Goal: Find specific page/section: Find specific page/section

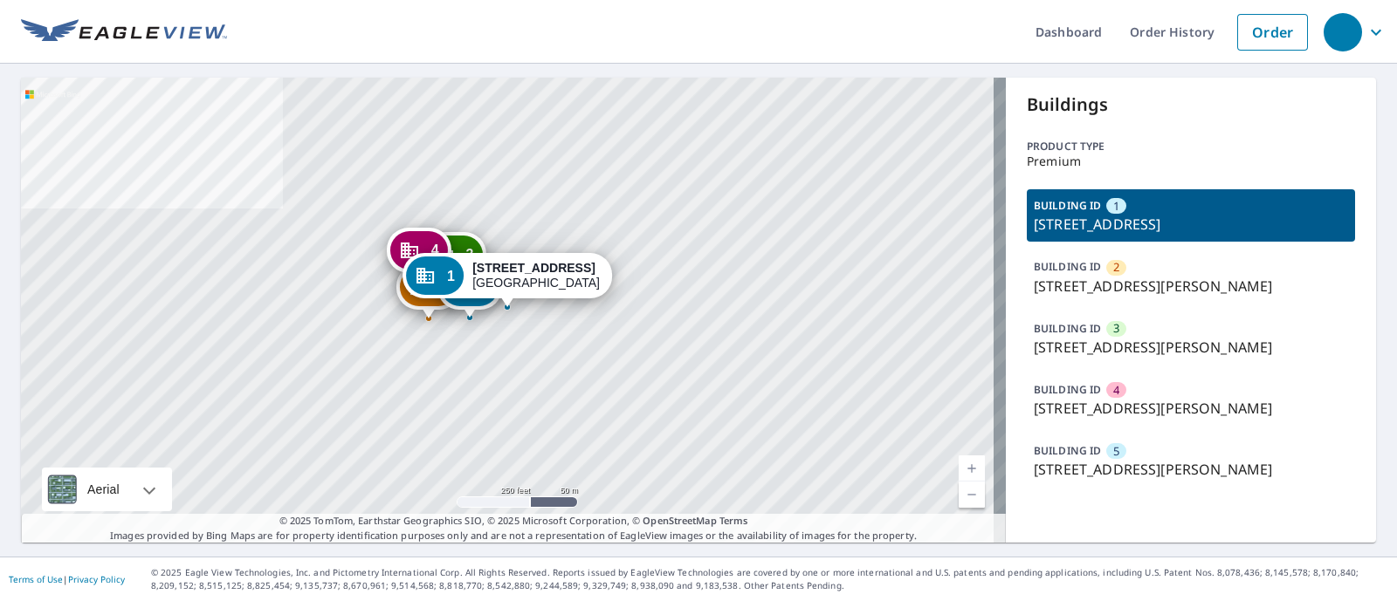
drag, startPoint x: 1018, startPoint y: 293, endPoint x: 1266, endPoint y: 297, distance: 247.9
click at [1266, 297] on div "BUILDING ID 2 3728 Saint Martins Pl, Cincinnati, OH, 45211" at bounding box center [1190, 277] width 328 height 52
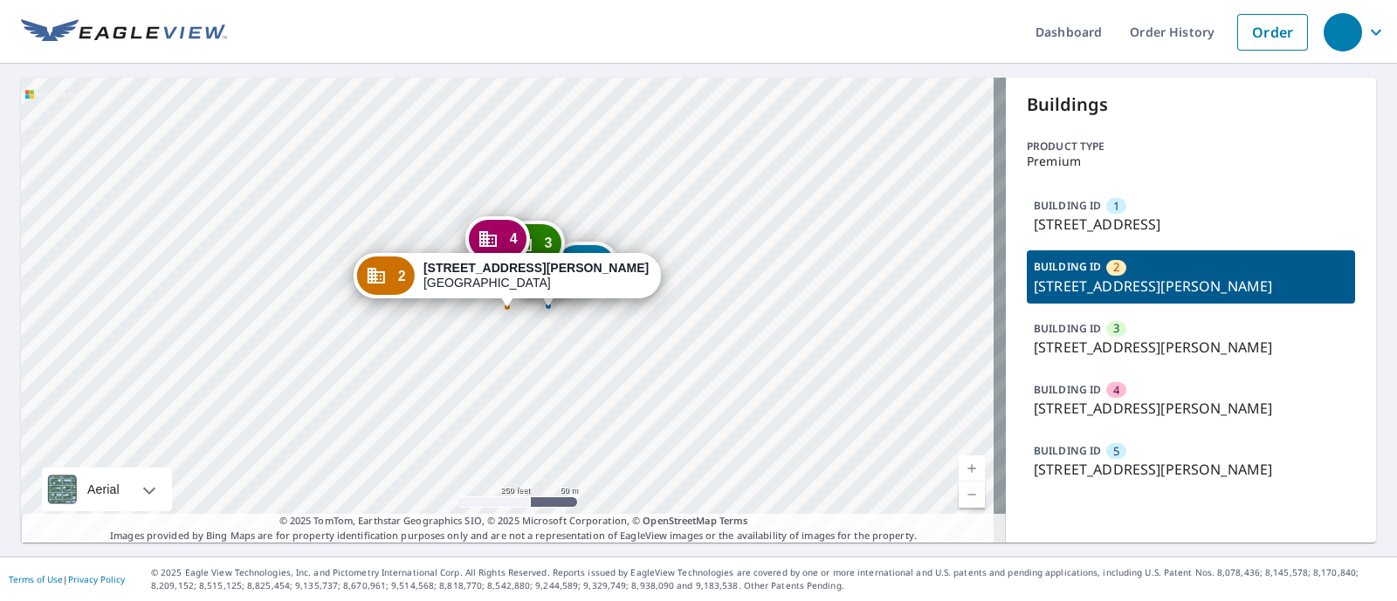
copy p "3728 Saint Martins Pl, Cincinnati, OH"
drag, startPoint x: 1020, startPoint y: 222, endPoint x: 1230, endPoint y: 230, distance: 209.6
click at [1230, 230] on p "[STREET_ADDRESS]" at bounding box center [1190, 224] width 314 height 21
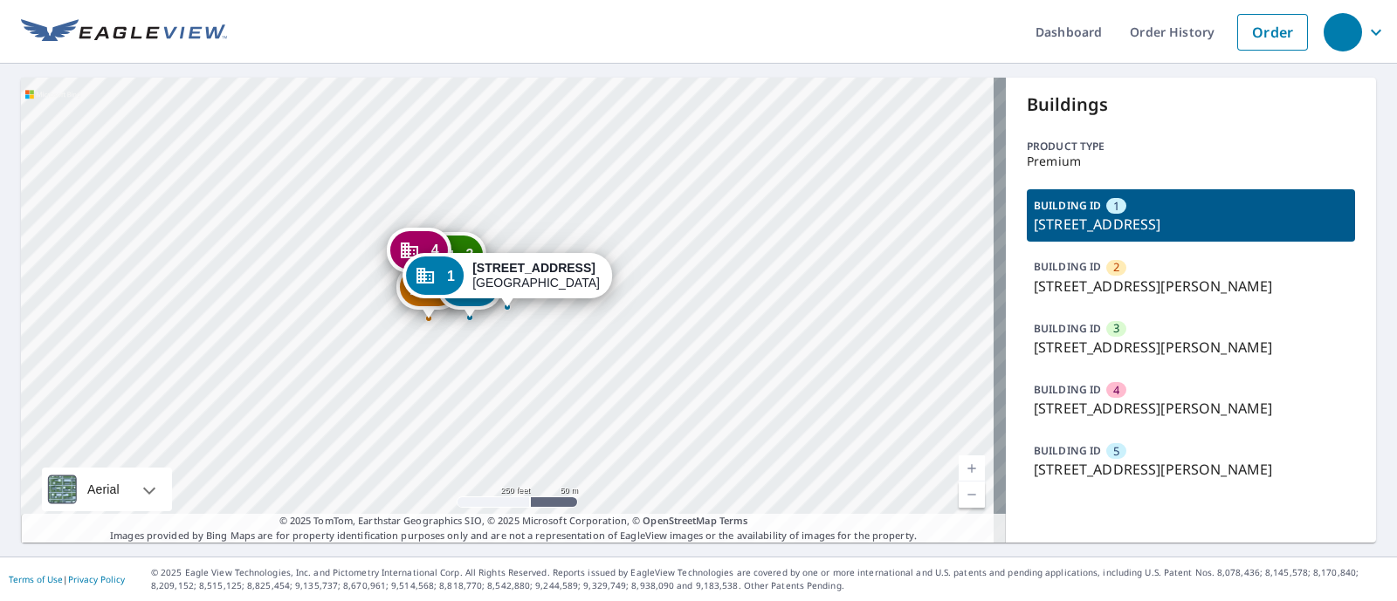
copy p "3633 Glenmore Ave, Cincinnati,"
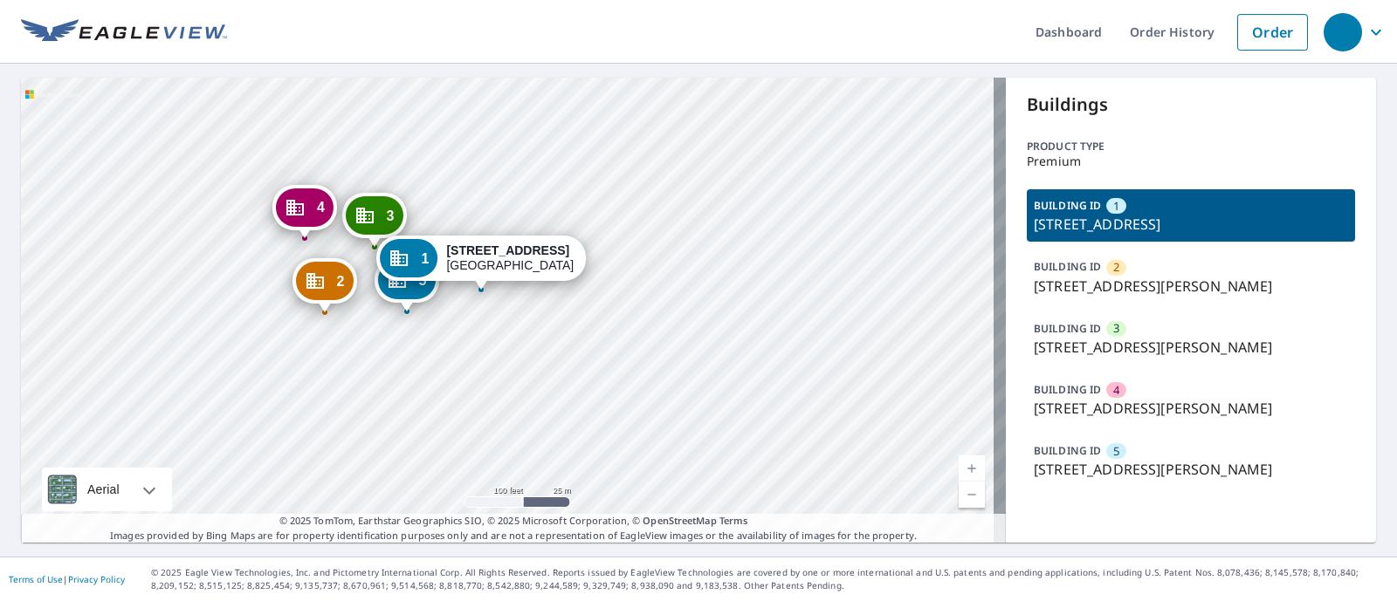
drag, startPoint x: 332, startPoint y: 303, endPoint x: 449, endPoint y: 355, distance: 128.2
click at [448, 354] on div "2 3728 Saint Martins Pl Cincinnati, OH 45211 3 3729 Harding Ave Cincinnati, OH …" at bounding box center [513, 310] width 985 height 465
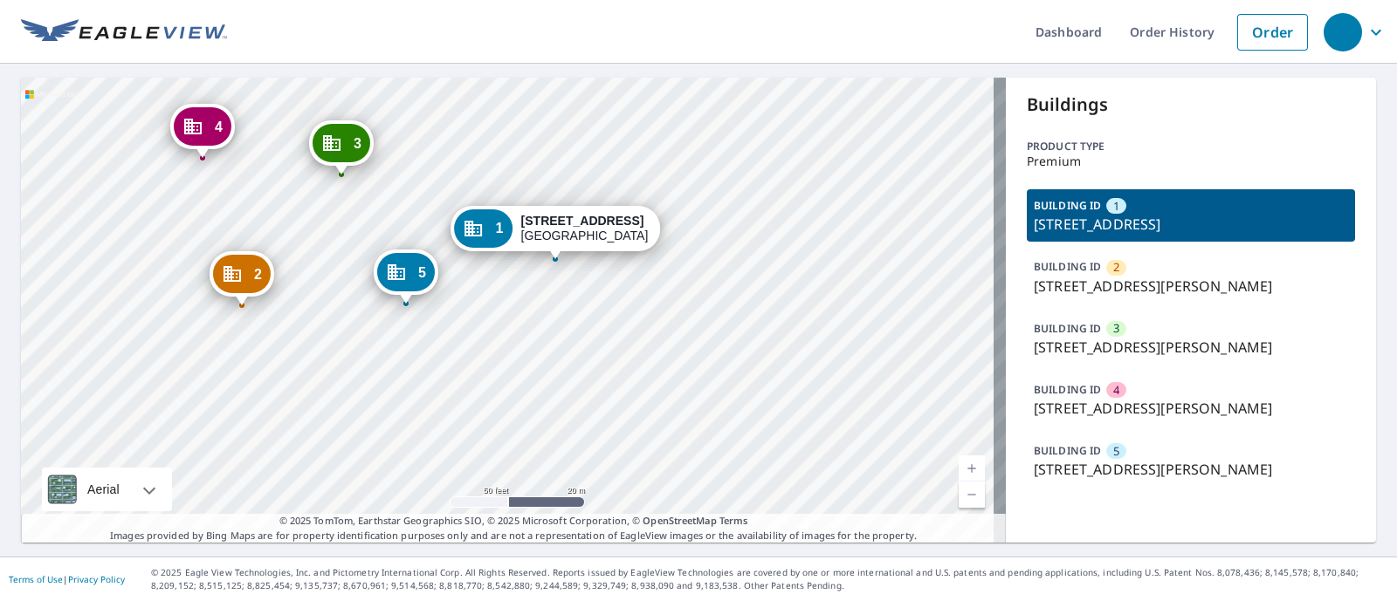
click at [1174, 217] on p "3633 Glenmore Ave, Cincinnati, OH, 45211" at bounding box center [1190, 224] width 314 height 21
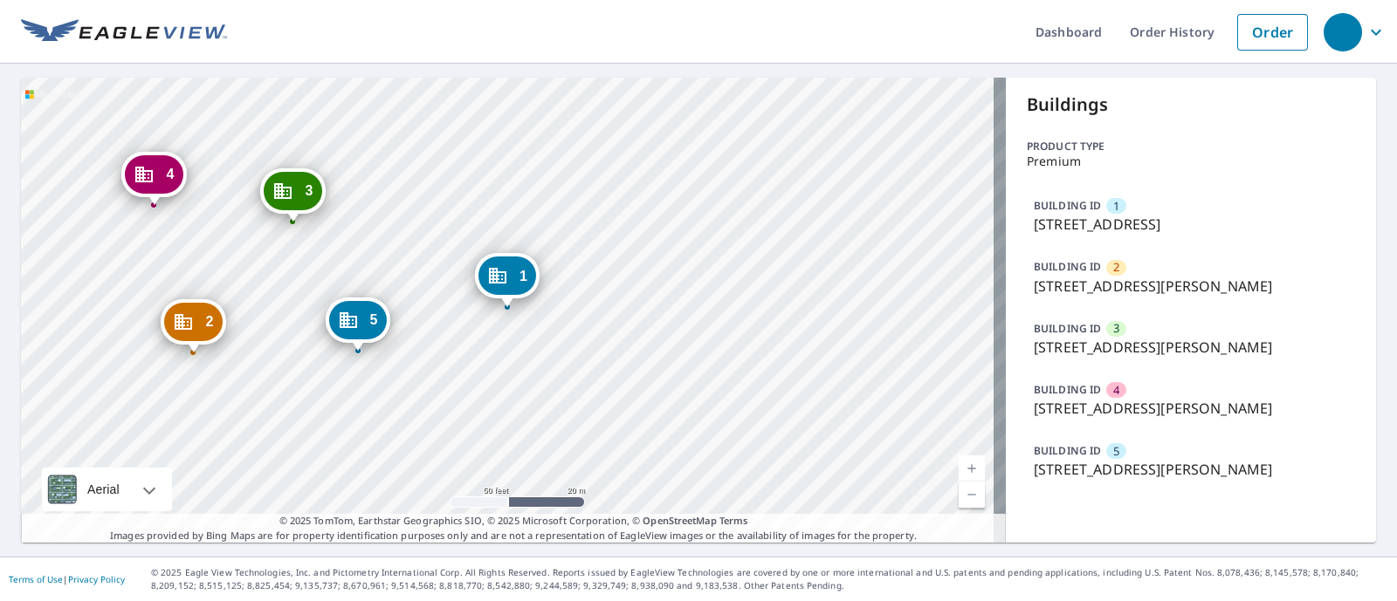
click at [1173, 223] on p "3633 Glenmore Ave, Cincinnati, OH, 45211" at bounding box center [1190, 224] width 314 height 21
copy p "Cincinnati"
click at [1095, 226] on p "3633 Glenmore Ave, Cincinnati, OH, 45211" at bounding box center [1190, 224] width 314 height 21
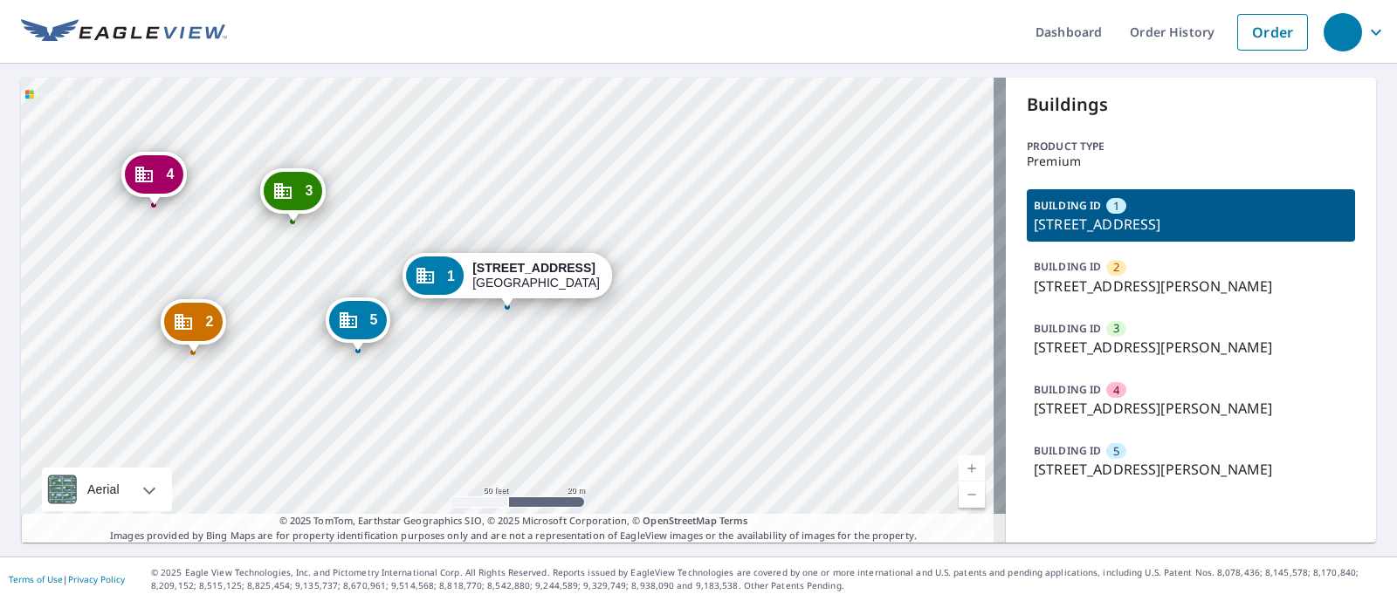
drag, startPoint x: 1018, startPoint y: 230, endPoint x: 1313, endPoint y: 226, distance: 295.1
click at [1313, 226] on div "BUILDING ID 1 3633 Glenmore Ave, Cincinnati, OH, 45211" at bounding box center [1190, 215] width 328 height 52
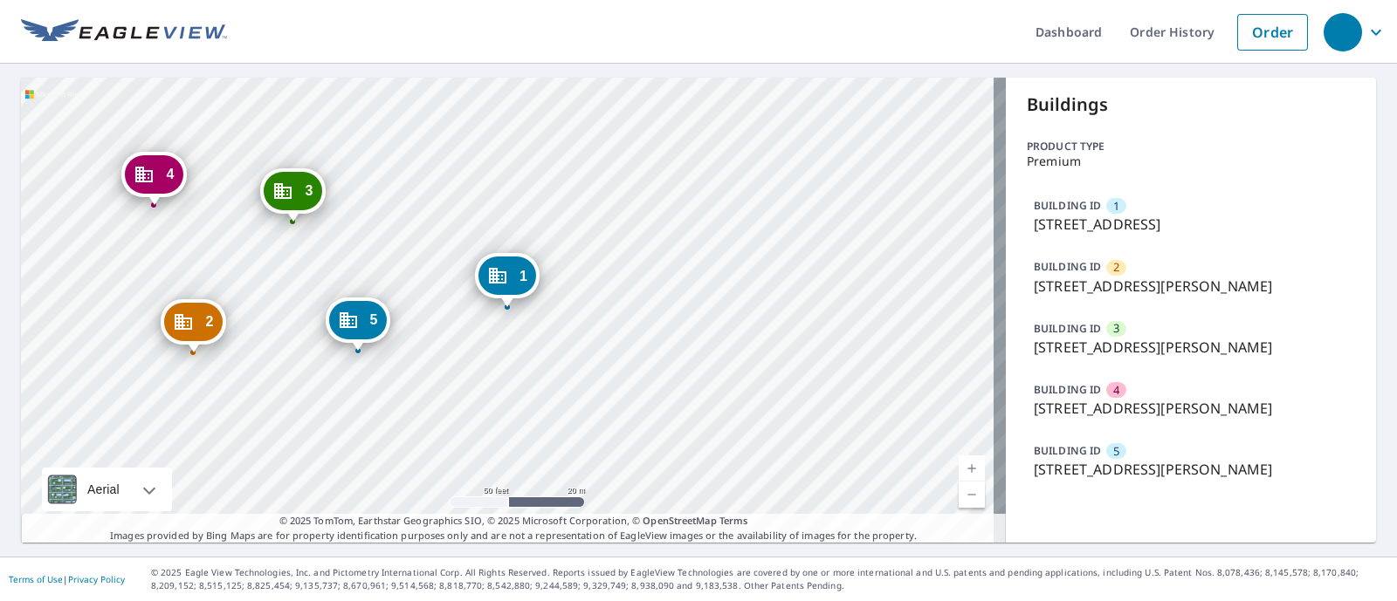
copy p "3633 Glenmore Ave, Cincinnati, OH, 45211"
click at [1026, 286] on div "BUILDING ID 2 3728 Saint Martins Pl, Cincinnati, OH, 45211" at bounding box center [1190, 277] width 328 height 52
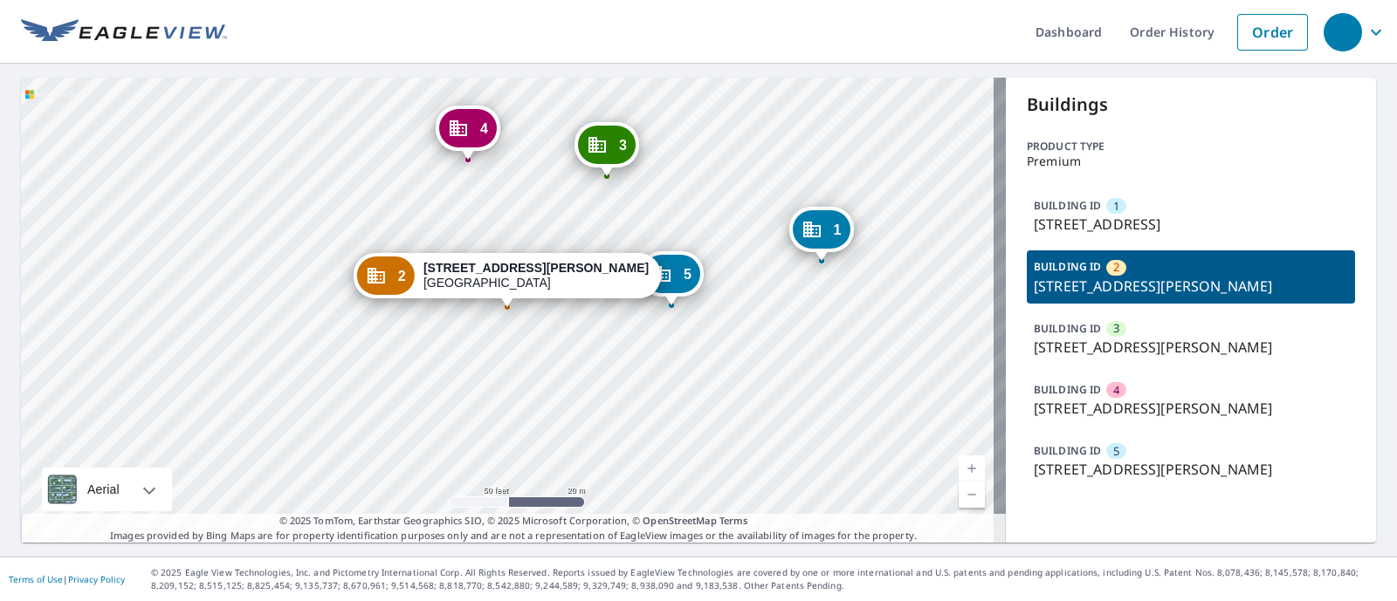
drag, startPoint x: 1018, startPoint y: 221, endPoint x: 1314, endPoint y: 228, distance: 296.0
click at [1314, 228] on div "BUILDING ID 1 3633 Glenmore Ave, Cincinnati, OH, 45211" at bounding box center [1190, 215] width 328 height 52
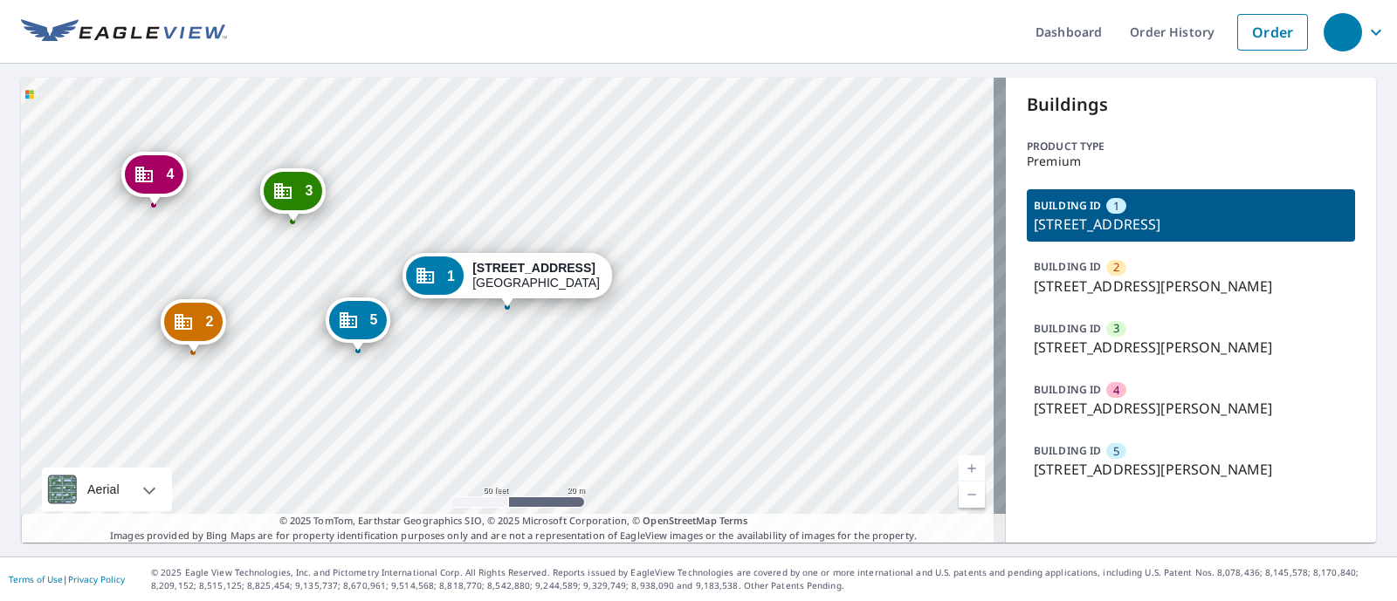
click at [1309, 224] on p "3633 Glenmore Ave, Cincinnati, OH, 45211" at bounding box center [1190, 224] width 314 height 21
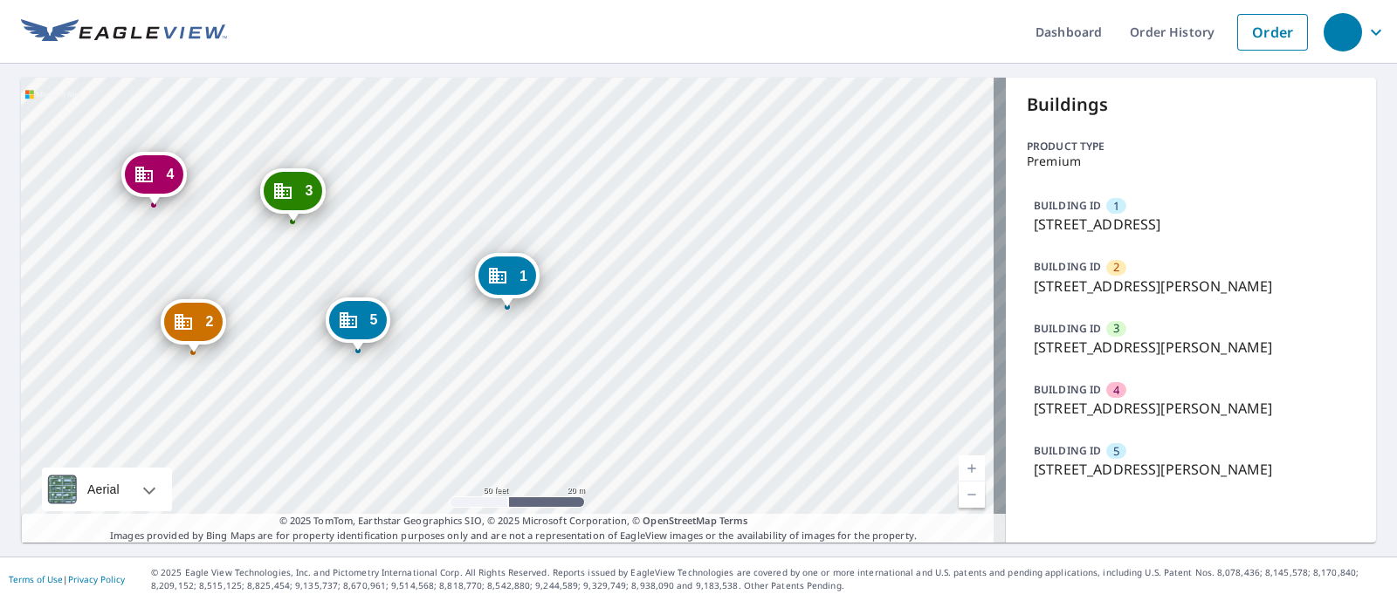
drag, startPoint x: 1307, startPoint y: 223, endPoint x: 1013, endPoint y: 216, distance: 294.2
click at [1013, 216] on div "Buildings Product type Premium BUILDING ID 1 3633 Glenmore Ave, Cincinnati, OH,…" at bounding box center [1191, 310] width 370 height 465
copy p "3633 Glenmore Ave, Cincinnati, OH, 45211"
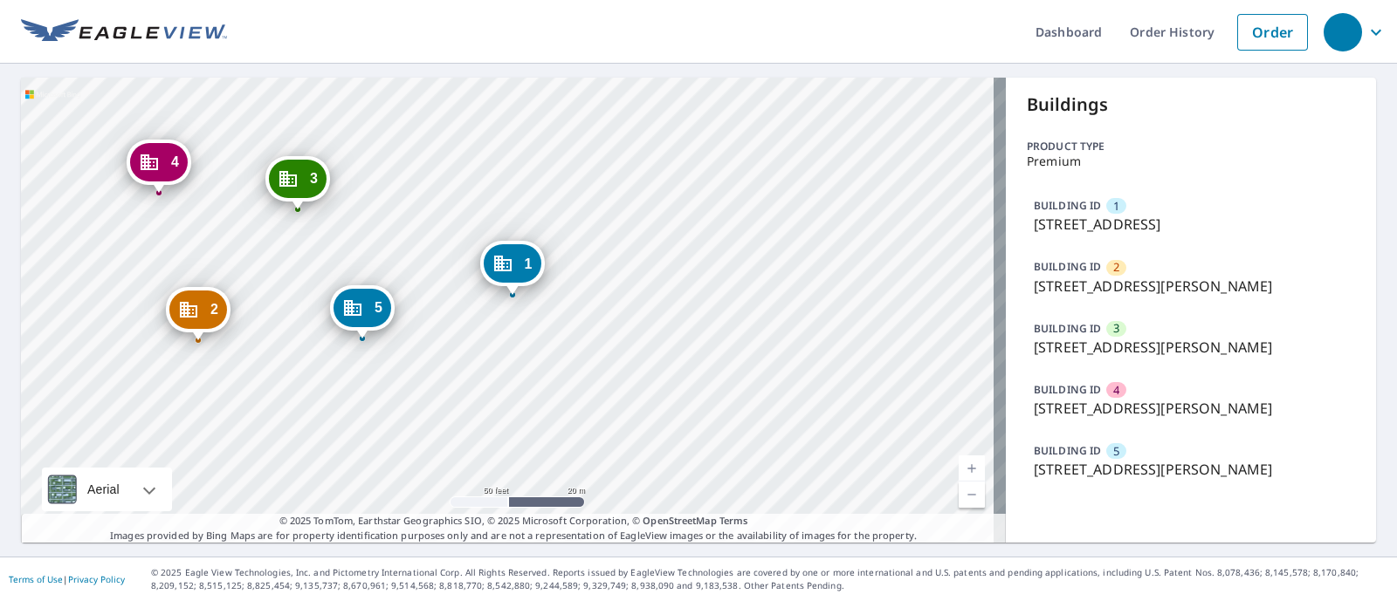
click at [1162, 293] on p "3728 Saint Martins Pl, Cincinnati, OH, 45211" at bounding box center [1190, 286] width 314 height 21
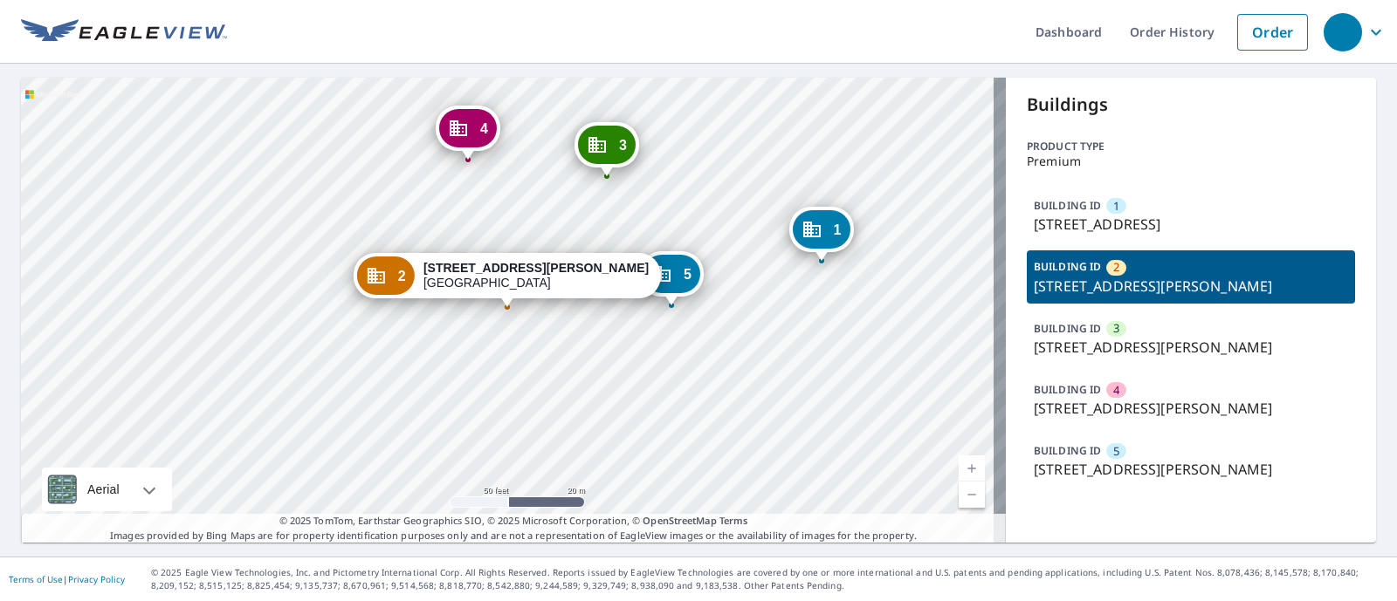
drag, startPoint x: 1017, startPoint y: 224, endPoint x: 1329, endPoint y: 223, distance: 311.6
click at [1329, 223] on div "BUILDING ID 1 3633 Glenmore Ave, Cincinnati, OH, 45211" at bounding box center [1190, 215] width 328 height 52
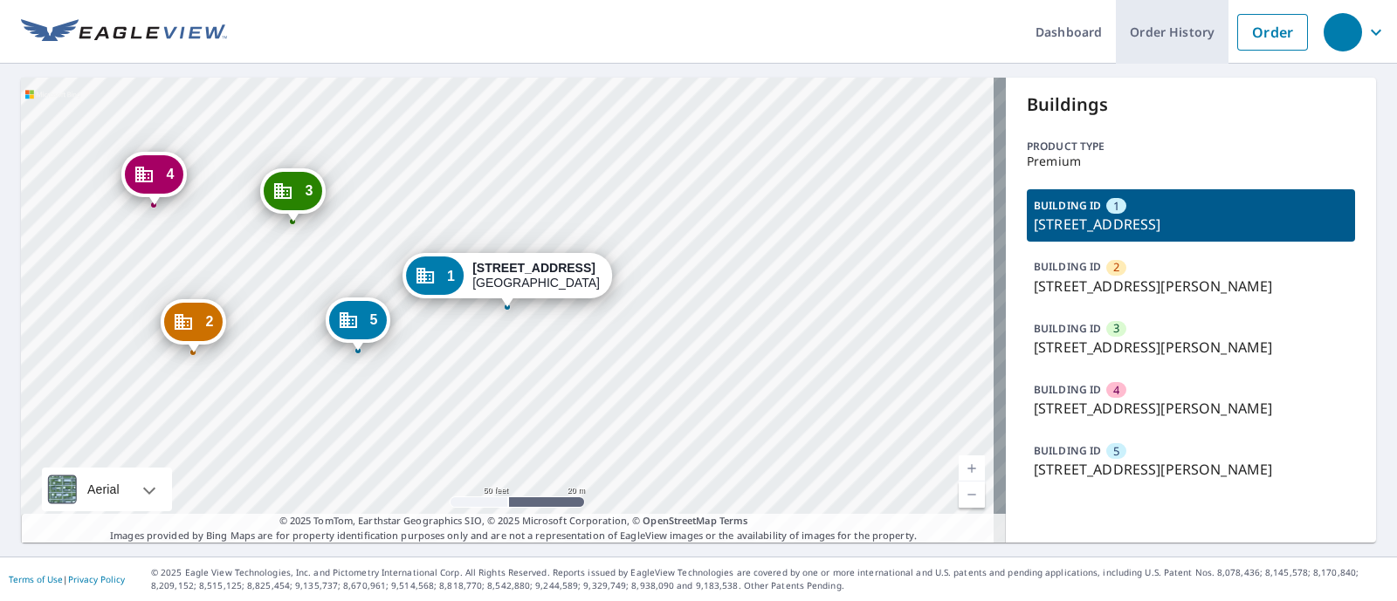
copy p "3633 Glenmore Ave, Cincinnati, OH, 45211"
click at [1061, 298] on div "BUILDING ID 2 3728 Saint Martins Pl, Cincinnati, OH, 45211" at bounding box center [1190, 277] width 328 height 52
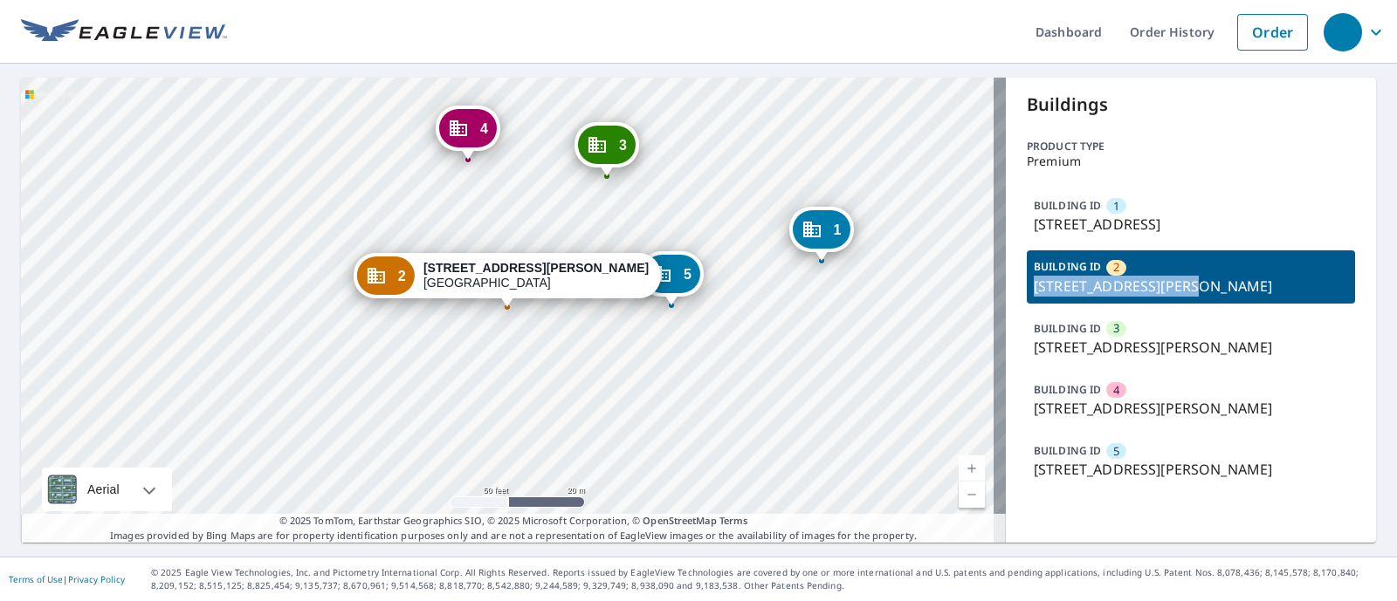
drag, startPoint x: 1021, startPoint y: 287, endPoint x: 1163, endPoint y: 281, distance: 141.5
click at [1163, 281] on p "3728 Saint Martins Pl, Cincinnati, OH, 45211" at bounding box center [1190, 286] width 314 height 21
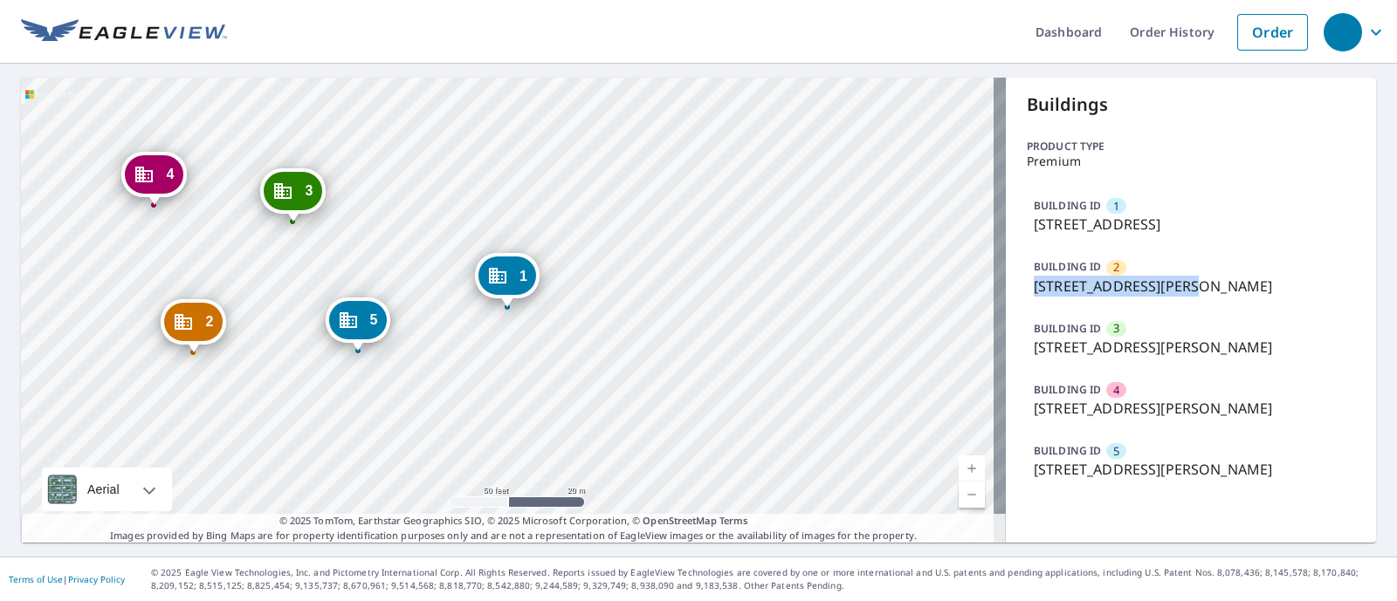
copy p "3728 Saint Martins Pl"
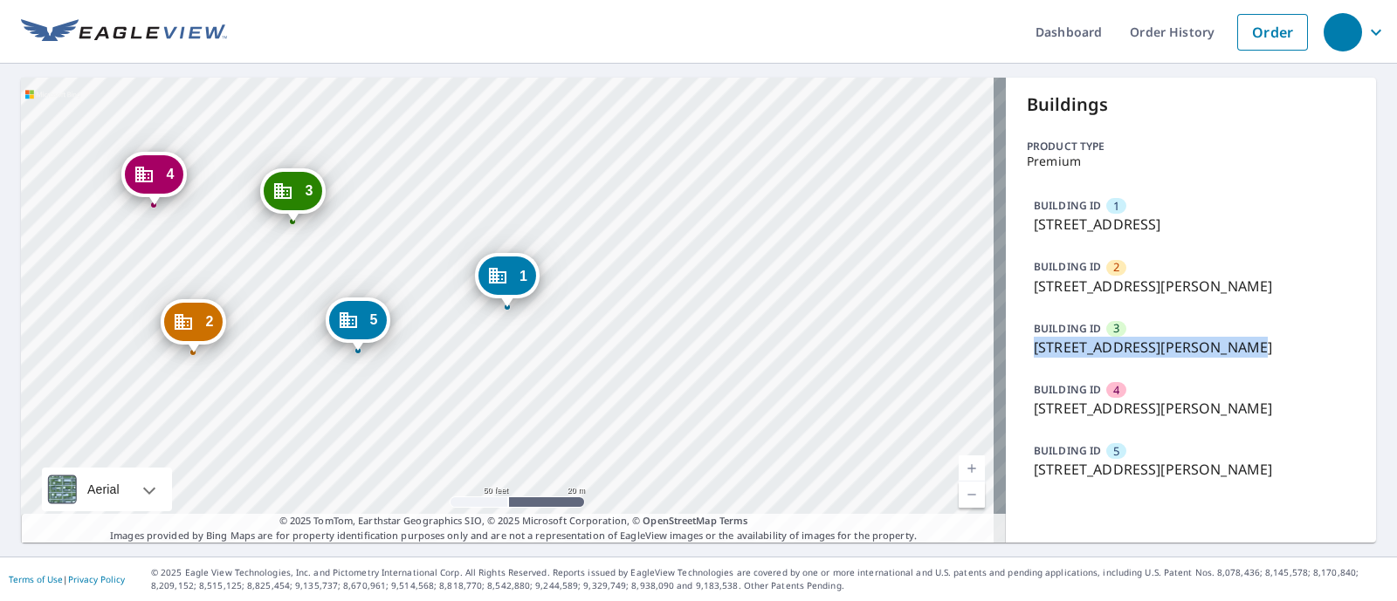
drag, startPoint x: 1017, startPoint y: 353, endPoint x: 1212, endPoint y: 340, distance: 195.0
click at [1212, 340] on div "BUILDING ID 3 3729 Harding Ave, Cincinnati, OH, 45211" at bounding box center [1190, 338] width 328 height 52
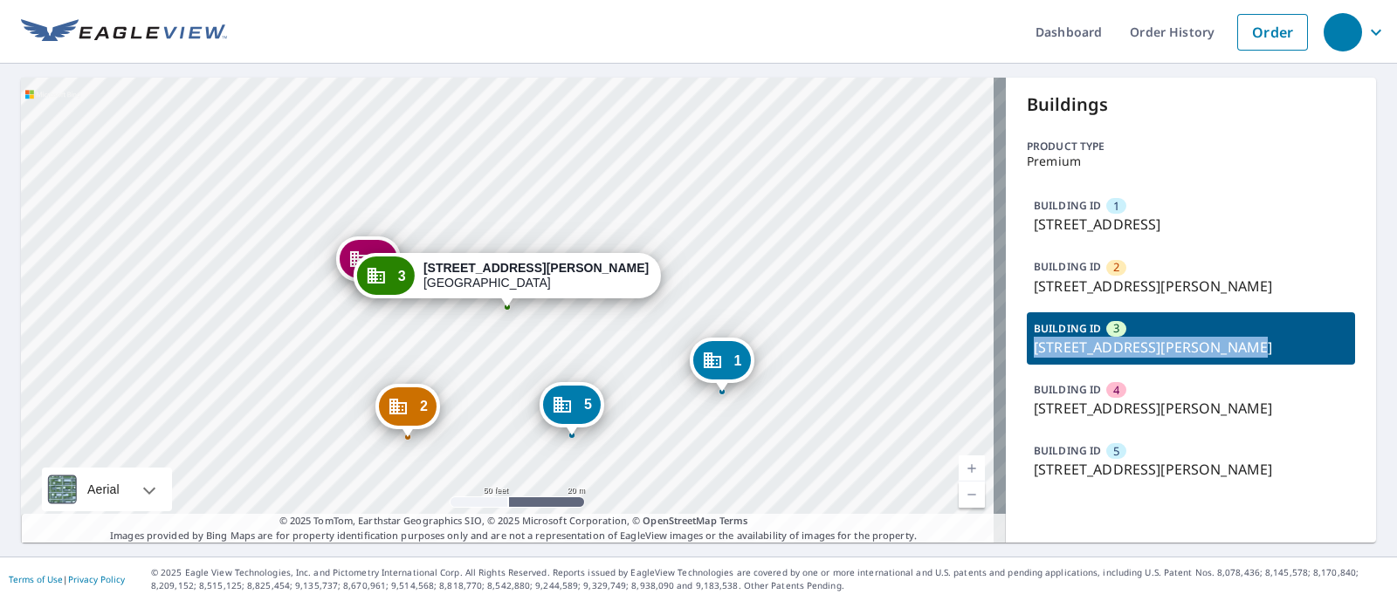
copy p "3729 Harding Ave, Cincinnati"
drag, startPoint x: 1021, startPoint y: 224, endPoint x: 1152, endPoint y: 231, distance: 131.1
click at [1152, 231] on p "3633 Glenmore Ave, Cincinnati, OH, 45211" at bounding box center [1190, 224] width 314 height 21
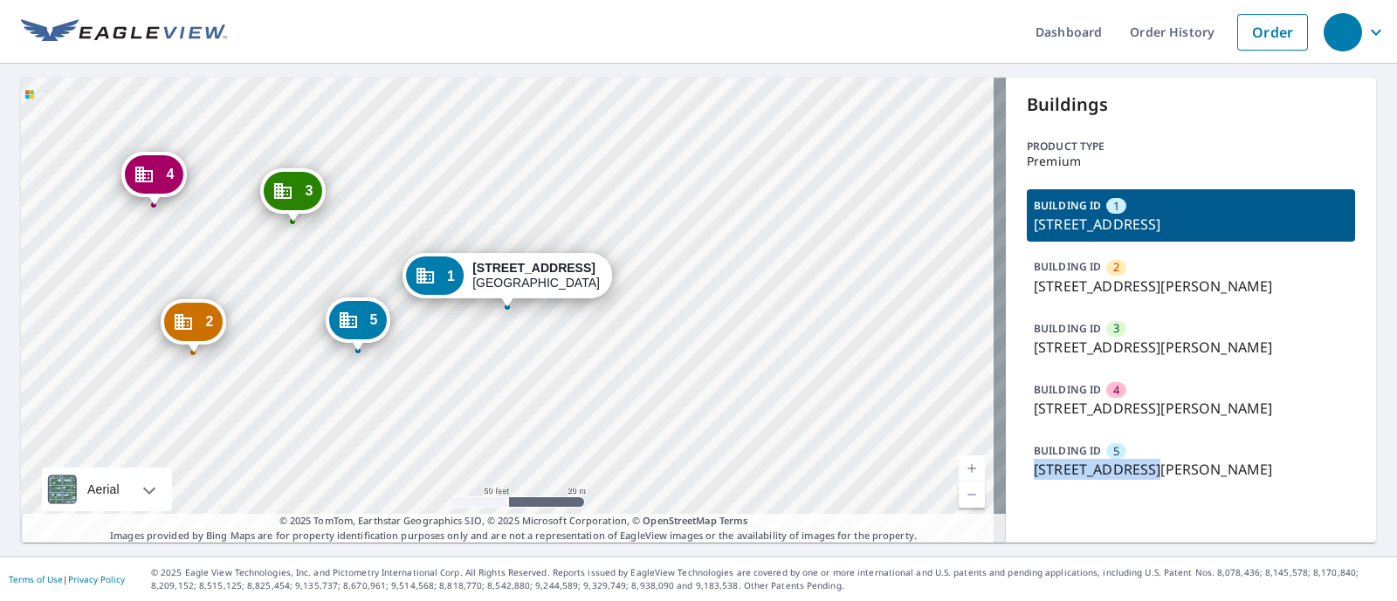
drag, startPoint x: 1025, startPoint y: 462, endPoint x: 1139, endPoint y: 464, distance: 114.4
click at [1139, 464] on p "3727 Harding Ave, Cincinnati, OH, 45211" at bounding box center [1190, 469] width 314 height 21
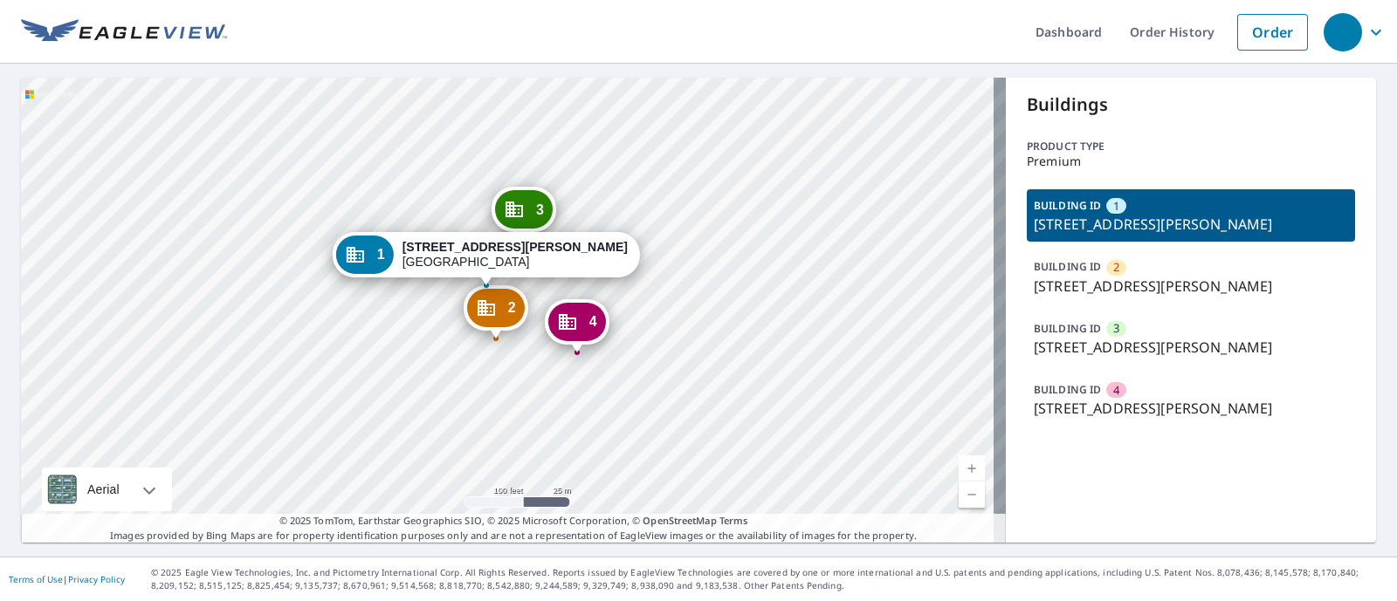
drag, startPoint x: 1020, startPoint y: 226, endPoint x: 1308, endPoint y: 231, distance: 288.1
click at [1308, 231] on p "[STREET_ADDRESS][PERSON_NAME]" at bounding box center [1190, 224] width 314 height 21
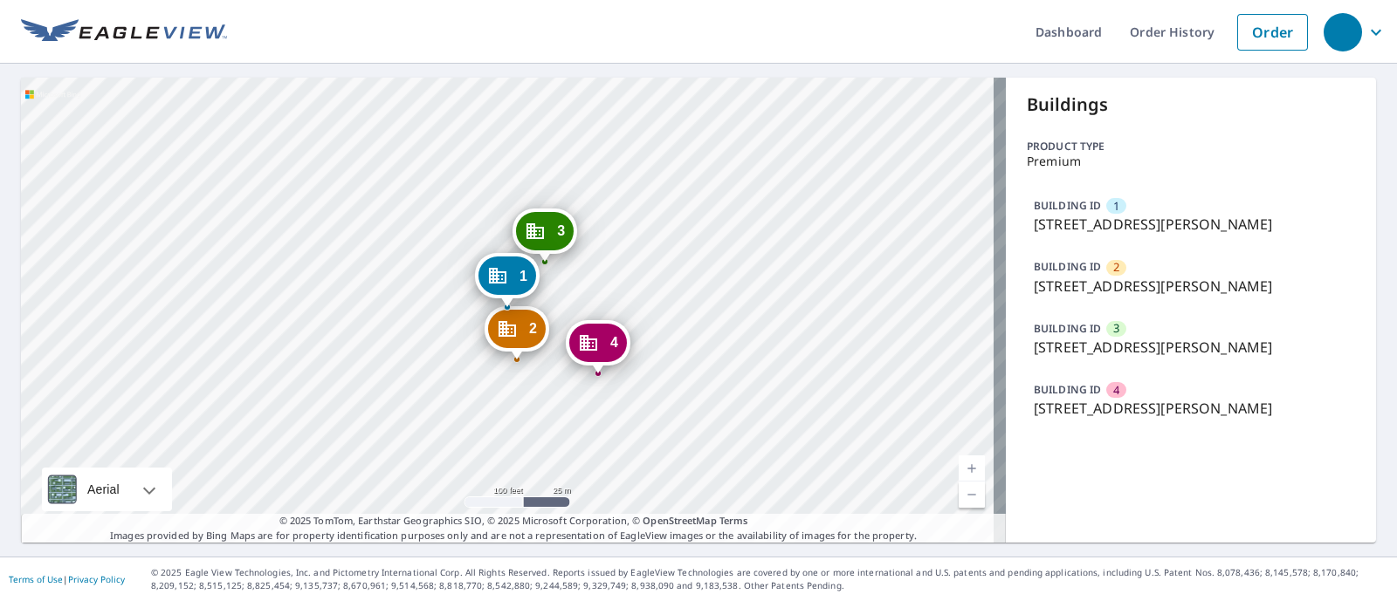
click at [1257, 159] on p "Premium" at bounding box center [1190, 161] width 328 height 14
drag, startPoint x: 1013, startPoint y: 219, endPoint x: 1305, endPoint y: 221, distance: 291.5
click at [1305, 221] on div "BUILDING ID 1 [STREET_ADDRESS][PERSON_NAME]" at bounding box center [1190, 215] width 328 height 52
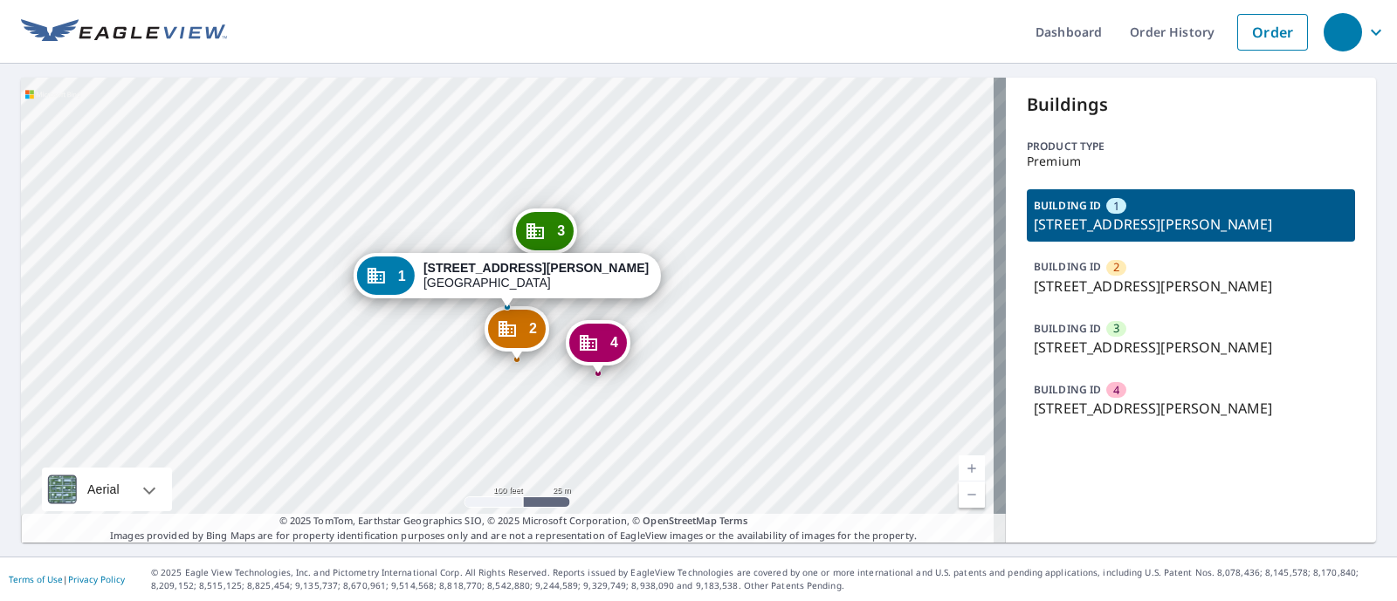
copy p "[STREET_ADDRESS][PERSON_NAME]"
drag, startPoint x: 1021, startPoint y: 406, endPoint x: 1314, endPoint y: 424, distance: 293.0
click at [1314, 424] on div "BUILDING ID 4 [STREET_ADDRESS][PERSON_NAME]" at bounding box center [1190, 400] width 328 height 52
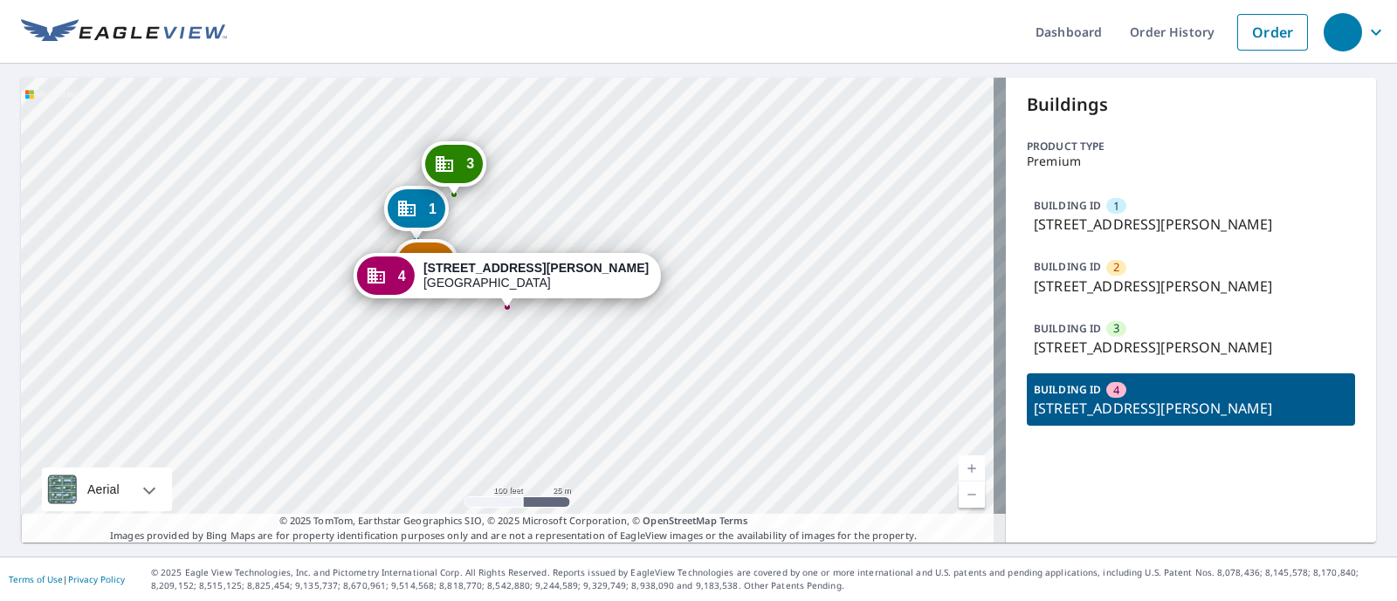
copy p "[STREET_ADDRESS][PERSON_NAME]"
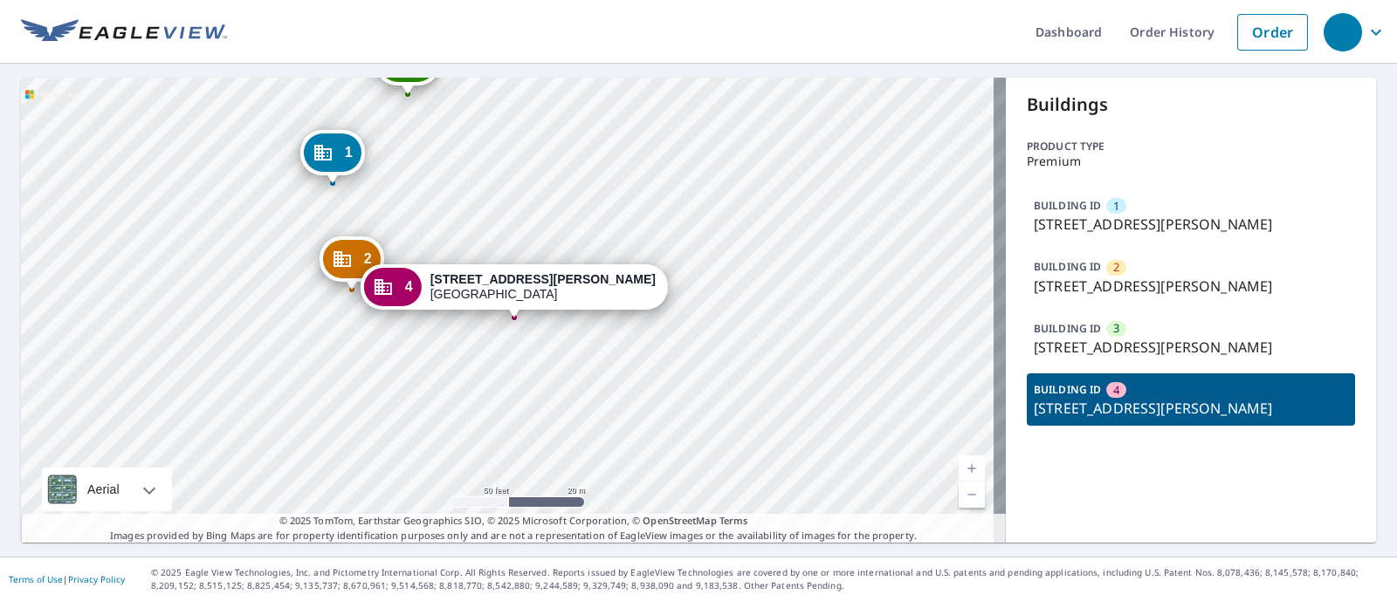
drag, startPoint x: 368, startPoint y: 316, endPoint x: 397, endPoint y: 345, distance: 40.7
click at [397, 345] on div "1 [STREET_ADDRESS][PERSON_NAME] 2 [STREET_ADDRESS][PERSON_NAME] 3 [STREET_ADDRE…" at bounding box center [513, 310] width 985 height 465
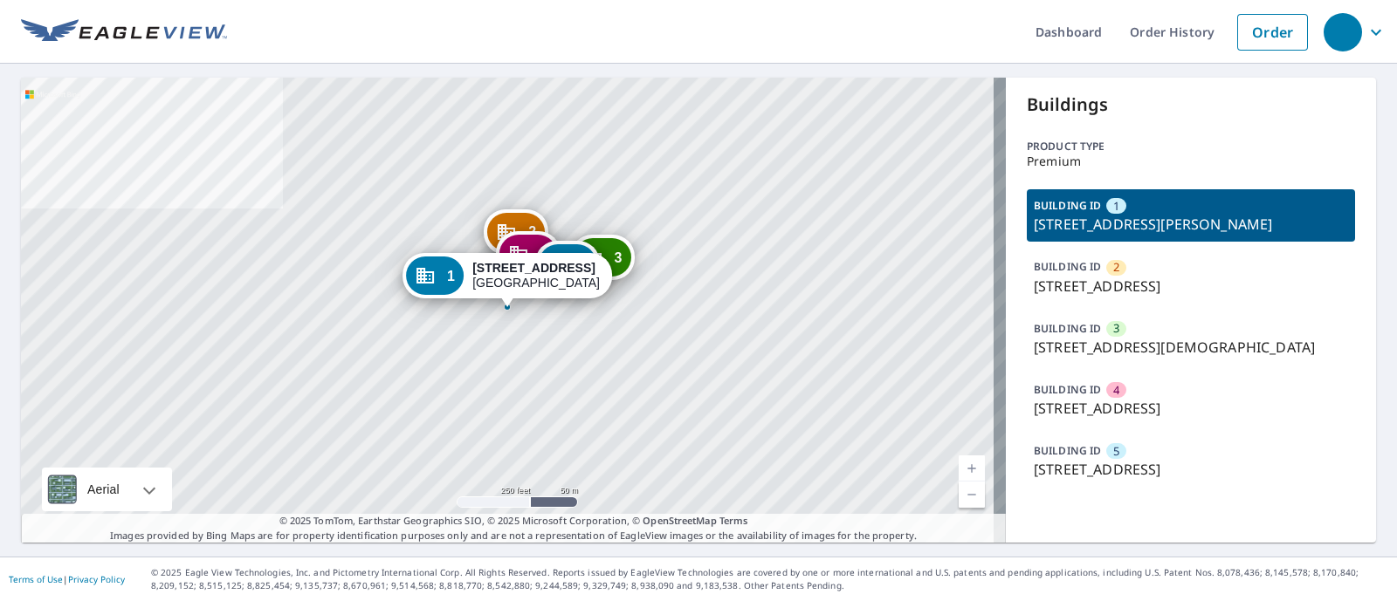
drag, startPoint x: 1016, startPoint y: 285, endPoint x: 1314, endPoint y: 289, distance: 297.7
click at [1314, 289] on div "BUILDING ID 2 3812 Weirman Ave, Cincinnati, OH, 45211" at bounding box center [1190, 277] width 328 height 52
